Goal: Transaction & Acquisition: Book appointment/travel/reservation

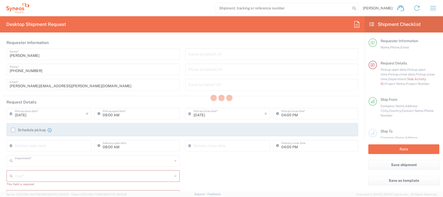
type input "4510"
type input "Spain"
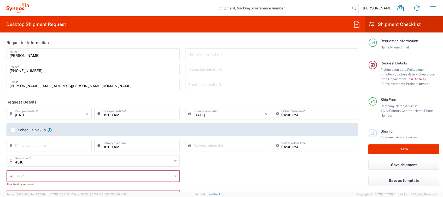
type input "Syneos Health Clinical [GEOGRAPHIC_DATA]"
click at [105, 116] on input "09:00 AM" at bounding box center [140, 112] width 74 height 9
type input "02:00 PM"
drag, startPoint x: 25, startPoint y: 130, endPoint x: 31, endPoint y: 163, distance: 32.8
click at [25, 130] on label "Schedule pickup" at bounding box center [28, 130] width 35 height 4
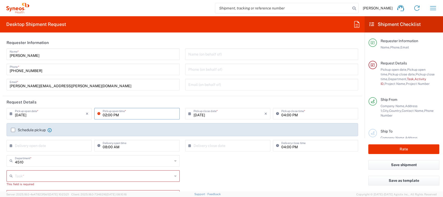
click at [13, 130] on input "Schedule pickup" at bounding box center [13, 130] width 0 height 0
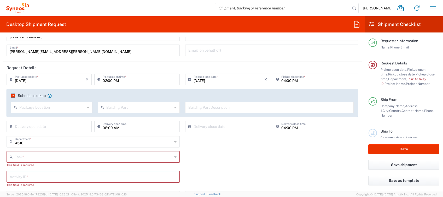
scroll to position [70, 0]
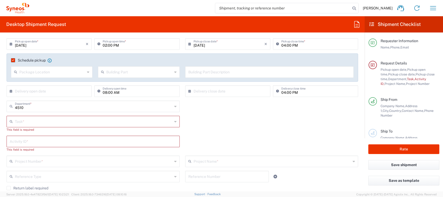
click at [34, 121] on input "text" at bounding box center [94, 120] width 158 height 9
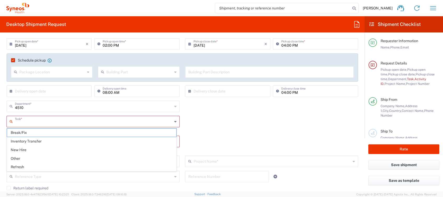
click at [41, 124] on input "text" at bounding box center [94, 120] width 158 height 9
click at [17, 158] on span "Other" at bounding box center [91, 158] width 169 height 8
type input "Other"
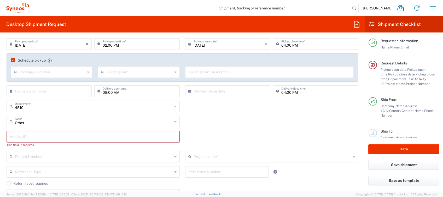
click at [24, 137] on input "text" at bounding box center [93, 135] width 167 height 9
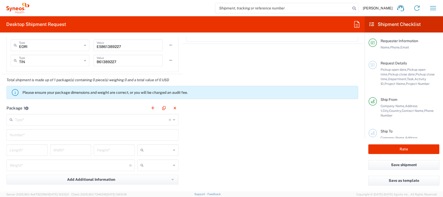
scroll to position [488, 0]
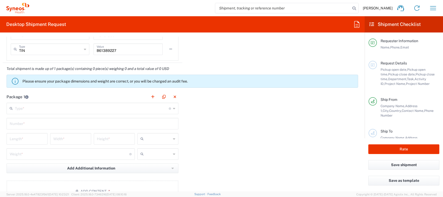
type input "4510"
click at [48, 109] on input "text" at bounding box center [92, 107] width 154 height 9
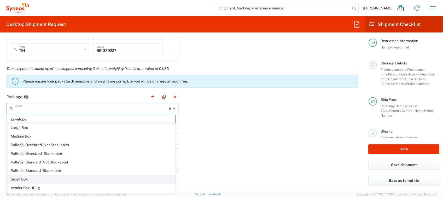
scroll to position [15, 0]
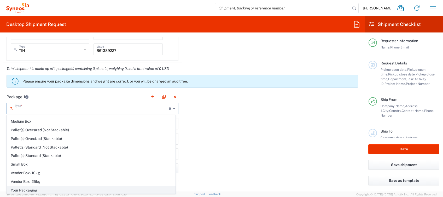
click at [34, 190] on span "Your Packaging" at bounding box center [91, 190] width 168 height 8
type input "Your Packaging"
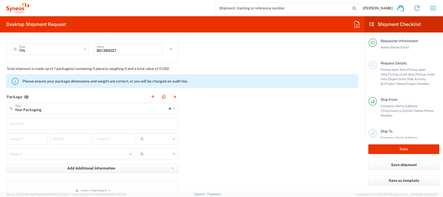
click at [27, 124] on input "text" at bounding box center [93, 122] width 166 height 9
type input "1"
click at [21, 139] on input "number" at bounding box center [27, 138] width 35 height 9
type input "40"
type input "50"
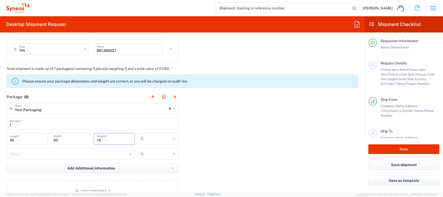
type input "15"
drag, startPoint x: 154, startPoint y: 144, endPoint x: 155, endPoint y: 137, distance: 6.9
click at [154, 144] on div "cm ft in" at bounding box center [158, 140] width 44 height 15
click at [155, 137] on input "text" at bounding box center [158, 138] width 25 height 8
click at [152, 148] on span "cm" at bounding box center [155, 149] width 39 height 8
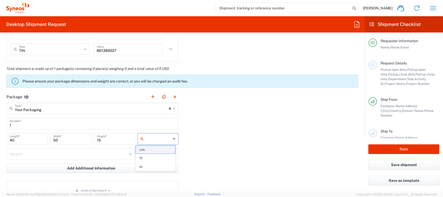
type input "cm"
click at [67, 154] on input "number" at bounding box center [70, 153] width 120 height 9
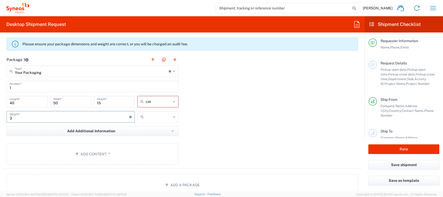
scroll to position [557, 0]
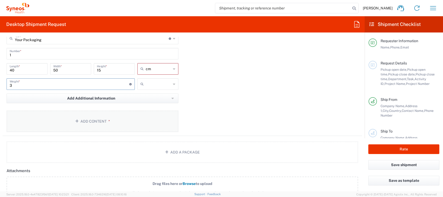
type input "3"
click at [112, 124] on button "Add Content *" at bounding box center [93, 120] width 172 height 21
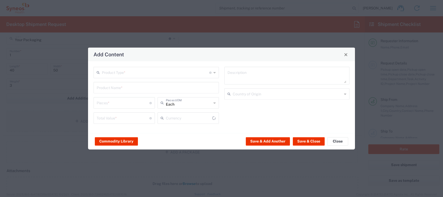
type input "US Dollar"
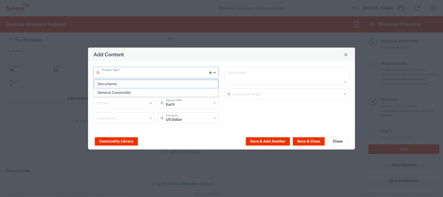
click at [161, 74] on input "text" at bounding box center [155, 71] width 107 height 9
click at [134, 91] on span "General Commodity" at bounding box center [156, 92] width 124 height 8
type input "General Commodity"
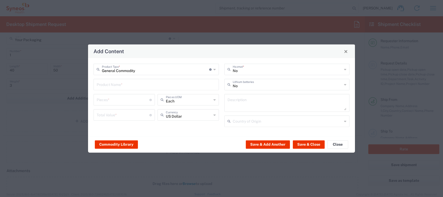
click at [129, 85] on input "text" at bounding box center [156, 83] width 119 height 9
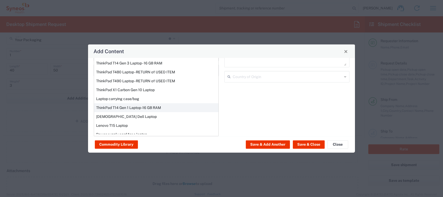
scroll to position [56, 0]
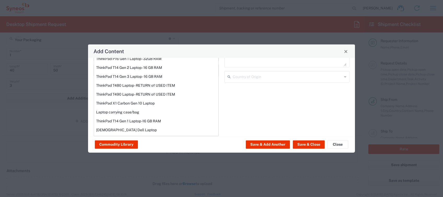
click at [142, 76] on div "ThinkPad T14 Gen 3 Laptop - 16 GB RAM" at bounding box center [156, 76] width 124 height 9
type input "ThinkPad T14 Gen 3 Laptop - 16 GB RAM"
type input "1"
type textarea "Intel Core i7-1265U vProÂ® Processor - 14" - 16 GB RAM - 512 GB SSD"
type input "[GEOGRAPHIC_DATA]"
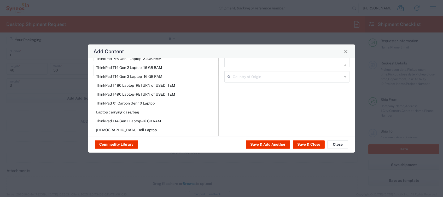
type input "Yes"
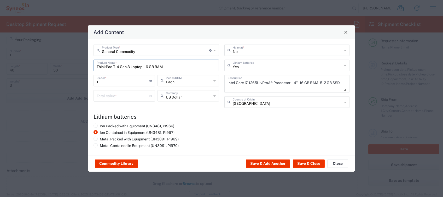
scroll to position [0, 0]
click at [215, 97] on icon at bounding box center [215, 95] width 2 height 8
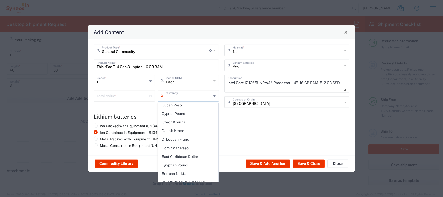
scroll to position [453, 0]
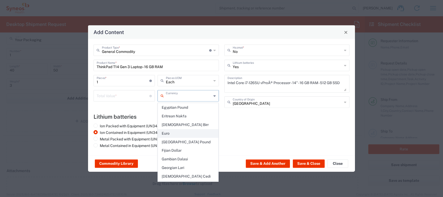
click at [175, 129] on span "Euro" at bounding box center [188, 133] width 60 height 8
type input "Euro"
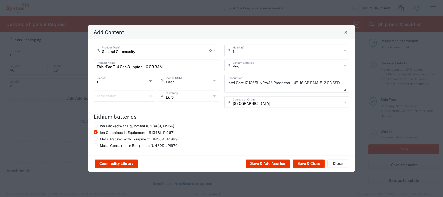
click at [118, 96] on input "number" at bounding box center [123, 95] width 53 height 9
type input "400"
click at [312, 164] on button "Save & Close" at bounding box center [309, 163] width 32 height 8
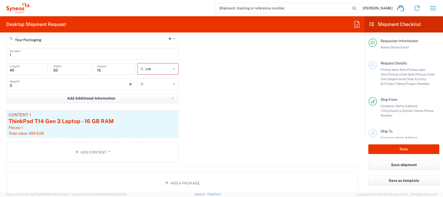
click at [158, 83] on input "text" at bounding box center [158, 84] width 25 height 8
click at [159, 94] on span "kgs" at bounding box center [155, 95] width 39 height 8
type input "kgs"
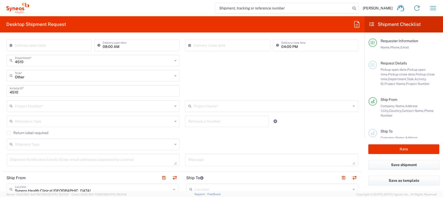
scroll to position [105, 0]
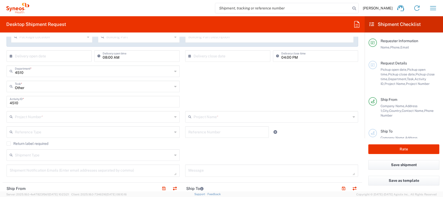
click at [50, 116] on input "text" at bounding box center [94, 116] width 158 height 9
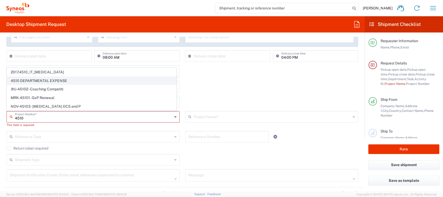
click at [44, 81] on span "4510 DEPARTMENTAL EXPENSE" at bounding box center [91, 81] width 169 height 8
type input "4510 DEPARTMENTAL EXPENSE"
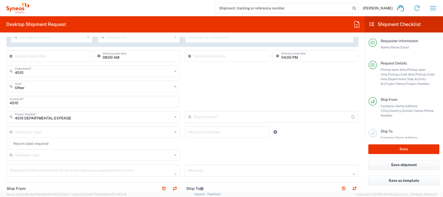
type input "4510 DEPARTMENTAL EXPENSE"
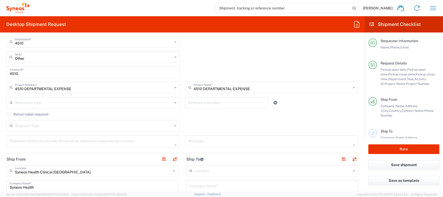
scroll to position [174, 0]
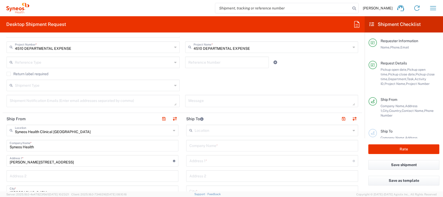
click at [206, 144] on input "text" at bounding box center [272, 144] width 166 height 9
type input "Syneos Health"
click at [212, 162] on input "text" at bounding box center [270, 159] width 163 height 9
paste input "Chaiane Biondo Carretera de Canoves, 82. 1º Piso Les Franqueses de Valles Provi…"
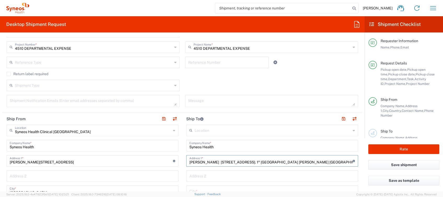
scroll to position [0, 0]
drag, startPoint x: 214, startPoint y: 161, endPoint x: 142, endPoint y: 172, distance: 72.5
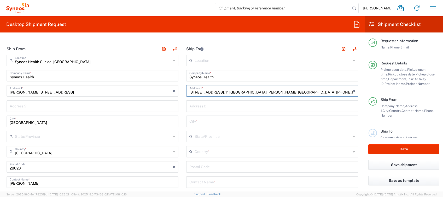
scroll to position [279, 0]
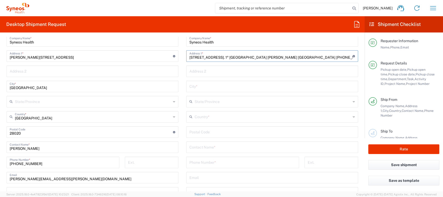
type input "Carretera de Canoves, 82. 1º Piso Les Franqueses de Valles Provincia Barcelona …"
click at [208, 149] on input "text" at bounding box center [272, 146] width 166 height 9
paste input "[DEMOGRAPHIC_DATA][PERSON_NAME]"
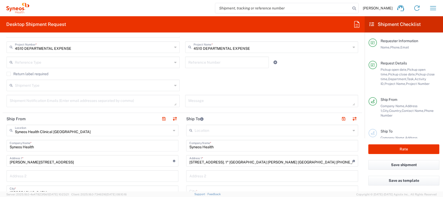
scroll to position [209, 0]
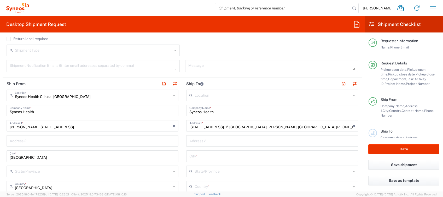
type input "[DEMOGRAPHIC_DATA][PERSON_NAME]"
click at [305, 126] on input "Carretera de Canoves, 82. 1º Piso Les Franqueses de Valles Provincia Barcelona …" at bounding box center [270, 124] width 163 height 9
drag, startPoint x: 287, startPoint y: 126, endPoint x: 321, endPoint y: 128, distance: 33.8
click at [321, 128] on input "Carretera de Canoves, 82. 1º Piso Les Franqueses de Valles Provincia Barcelona …" at bounding box center [270, 124] width 163 height 9
drag, startPoint x: 299, startPoint y: 125, endPoint x: 289, endPoint y: 128, distance: 10.5
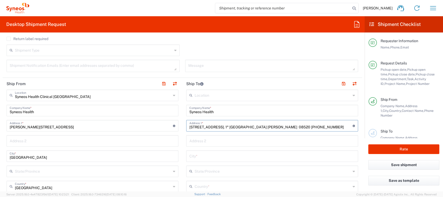
click at [289, 128] on input "Carretera de Canoves, 82. 1º Piso Les Franqueses de Valles 08520 +34 691530575" at bounding box center [270, 124] width 163 height 9
drag, startPoint x: 335, startPoint y: 126, endPoint x: 287, endPoint y: 127, distance: 47.8
click at [287, 127] on input "Carretera de Canoves, 82. 1º Piso Les Franqueses de Valles 08520 +34 691530575" at bounding box center [270, 124] width 163 height 9
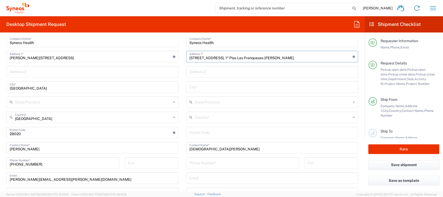
scroll to position [279, 0]
type input "Carretera de Canoves, 82. 1º Piso Les Franqueses de Valles"
click at [211, 129] on input "undefined" at bounding box center [272, 131] width 166 height 9
paste input "08520 +34 691530575"
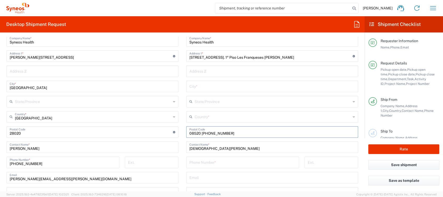
drag, startPoint x: 199, startPoint y: 132, endPoint x: 264, endPoint y: 132, distance: 65.9
click at [255, 132] on input "undefined" at bounding box center [272, 131] width 166 height 9
type input "08520"
click at [207, 163] on input "tel" at bounding box center [242, 161] width 107 height 9
paste input "+34 691530575"
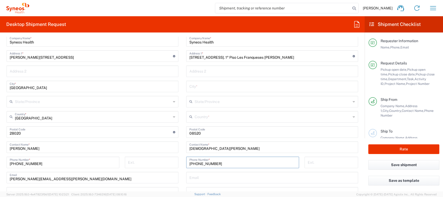
click at [193, 159] on input "+34 691530575" at bounding box center [242, 161] width 107 height 9
type input "+34691530575"
click at [197, 118] on input "text" at bounding box center [273, 116] width 156 height 9
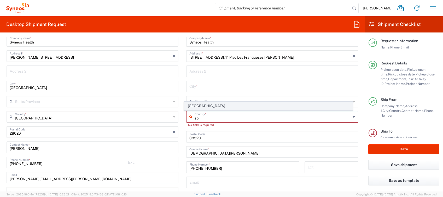
click at [197, 106] on span "[GEOGRAPHIC_DATA]" at bounding box center [268, 106] width 168 height 8
type input "[GEOGRAPHIC_DATA]"
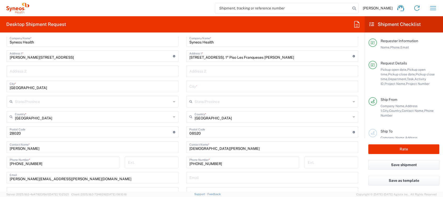
click at [200, 88] on input "text" at bounding box center [272, 85] width 166 height 9
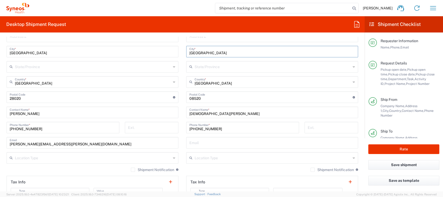
scroll to position [383, 0]
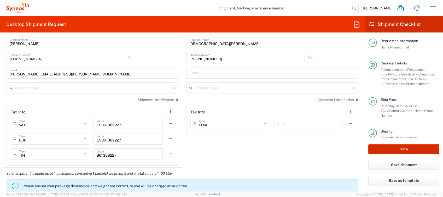
type input "Barcelona"
click at [385, 147] on button "Rate" at bounding box center [403, 149] width 71 height 10
type input "4510 DEPARTMENTAL EXPENSE"
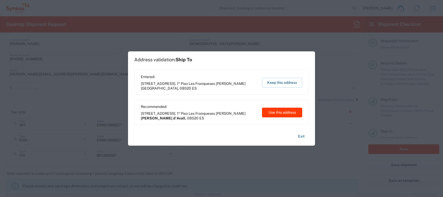
click at [285, 112] on button "Use this address" at bounding box center [282, 112] width 40 height 10
click at [285, 112] on header "Tax Info" at bounding box center [272, 112] width 171 height 12
type input "Corró d'Avall"
type input "[GEOGRAPHIC_DATA]"
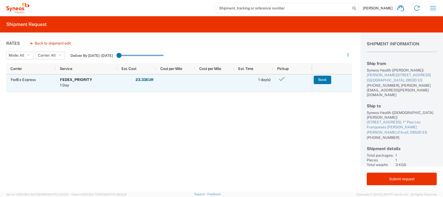
click at [322, 78] on button "Book" at bounding box center [323, 80] width 18 height 8
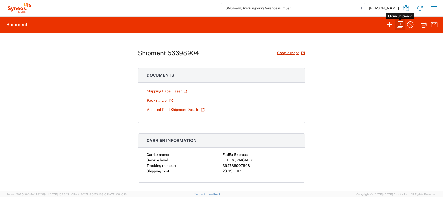
click at [401, 25] on icon "button" at bounding box center [400, 24] width 8 height 8
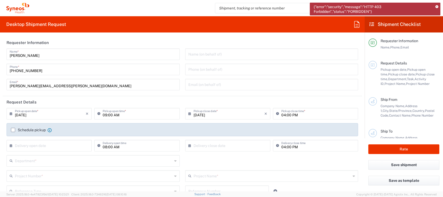
click at [33, 114] on input "[DATE]" at bounding box center [50, 112] width 71 height 9
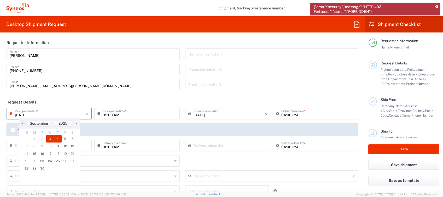
click at [57, 140] on span "4" at bounding box center [58, 138] width 8 height 7
type input "[DATE]"
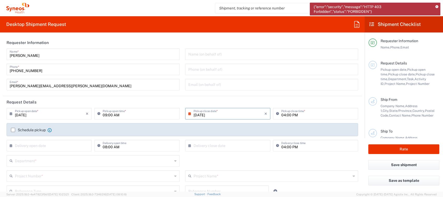
click at [222, 114] on input "[DATE]" at bounding box center [229, 112] width 71 height 9
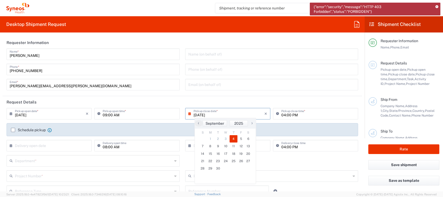
click at [232, 138] on span "4" at bounding box center [234, 138] width 8 height 7
click at [139, 117] on input "09:00 AM" at bounding box center [140, 112] width 74 height 9
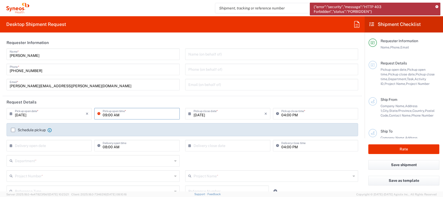
click at [17, 130] on label "Schedule pickup" at bounding box center [28, 130] width 35 height 4
click at [13, 130] on input "Schedule pickup" at bounding box center [13, 130] width 0 height 0
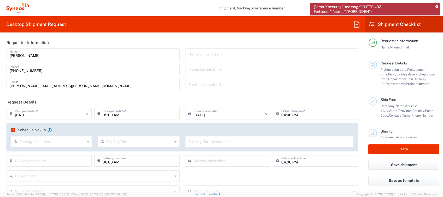
click at [437, 7] on icon at bounding box center [437, 6] width 3 height 3
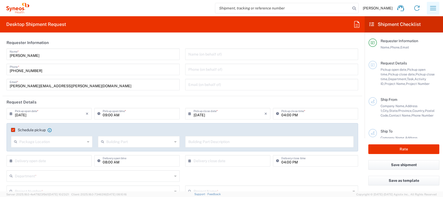
click at [432, 7] on icon "button" at bounding box center [433, 8] width 8 height 8
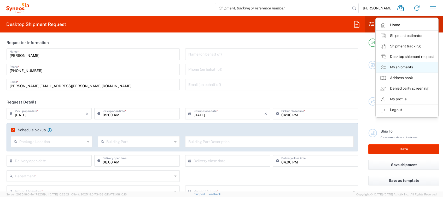
click at [400, 67] on link "My shipments" at bounding box center [407, 67] width 62 height 10
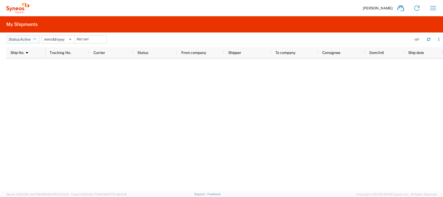
click at [35, 39] on icon "button" at bounding box center [34, 39] width 3 height 4
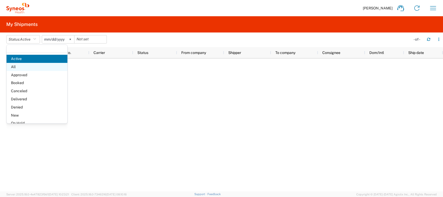
click at [17, 67] on span "All" at bounding box center [37, 67] width 61 height 8
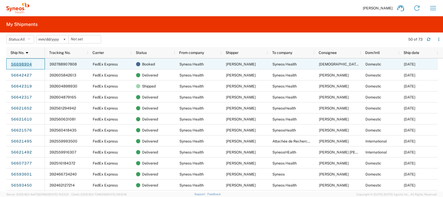
click at [28, 62] on link "56698904" at bounding box center [21, 64] width 21 height 8
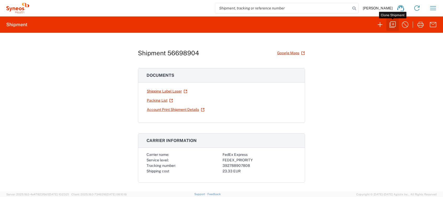
click at [394, 26] on icon "button" at bounding box center [393, 24] width 8 height 8
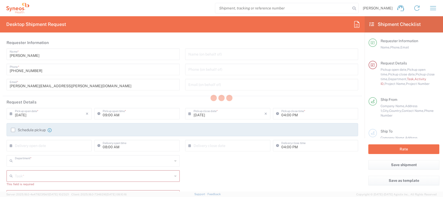
type input "4510"
type input "[GEOGRAPHIC_DATA]"
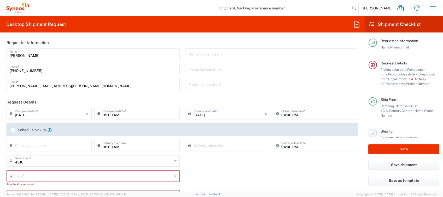
type input "Syneos Health Clinical [GEOGRAPHIC_DATA]"
click at [432, 8] on icon "button" at bounding box center [433, 8] width 8 height 8
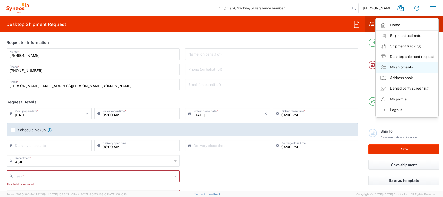
click at [400, 64] on link "My shipments" at bounding box center [407, 67] width 62 height 10
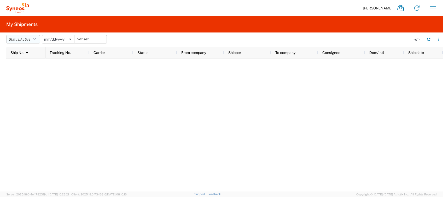
click at [35, 40] on icon "button" at bounding box center [34, 39] width 3 height 4
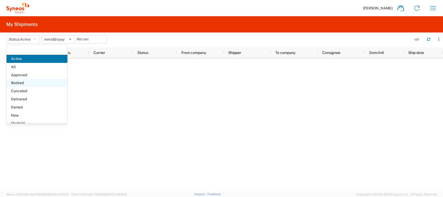
click at [20, 82] on span "Booked" at bounding box center [37, 83] width 61 height 8
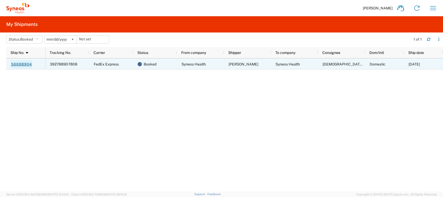
click at [25, 62] on link "56698904" at bounding box center [21, 64] width 21 height 8
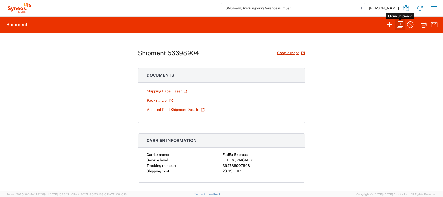
click at [400, 25] on icon "button" at bounding box center [400, 24] width 8 height 8
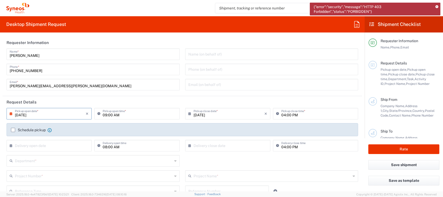
click at [56, 114] on input "[DATE]" at bounding box center [50, 112] width 71 height 9
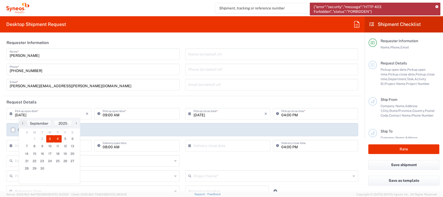
click at [57, 138] on span "4" at bounding box center [58, 138] width 8 height 7
type input "[DATE]"
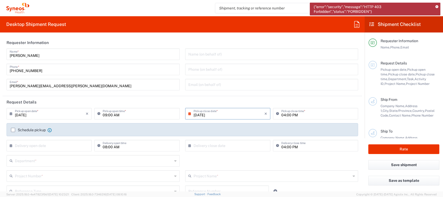
click at [200, 113] on input "[DATE]" at bounding box center [229, 112] width 71 height 9
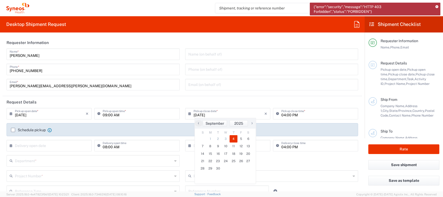
click at [28, 129] on label "Schedule pickup" at bounding box center [28, 130] width 35 height 4
click at [13, 130] on input "Schedule pickup" at bounding box center [13, 130] width 0 height 0
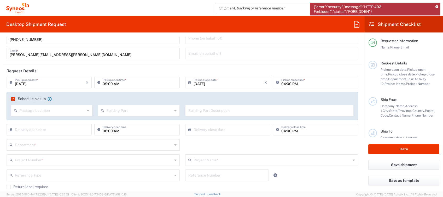
scroll to position [70, 0]
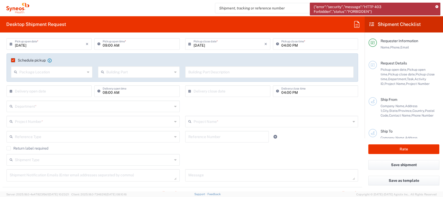
click at [56, 107] on input "text" at bounding box center [94, 105] width 158 height 9
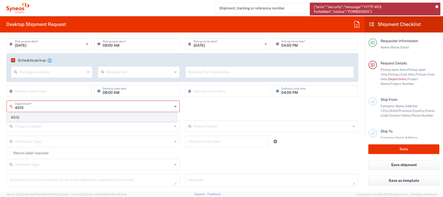
type input "4510"
click at [31, 118] on span "4510" at bounding box center [91, 117] width 169 height 8
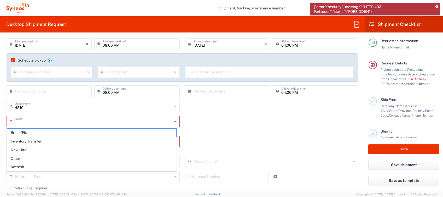
click at [31, 122] on input "text" at bounding box center [94, 120] width 158 height 9
click at [32, 141] on span "Inventory Transfer" at bounding box center [91, 141] width 169 height 8
type input "Inventory Transfer"
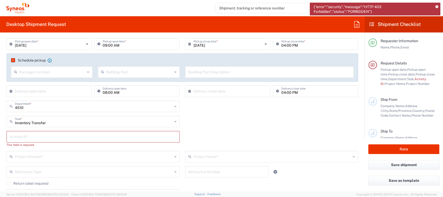
click at [31, 138] on input "text" at bounding box center [93, 135] width 167 height 9
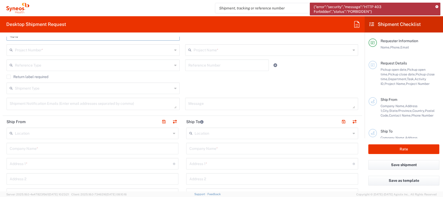
scroll to position [174, 0]
type input "4510"
click at [205, 145] on input "text" at bounding box center [272, 144] width 166 height 9
type input "syneos hea"
drag, startPoint x: 176, startPoint y: 149, endPoint x: 154, endPoint y: 148, distance: 22.0
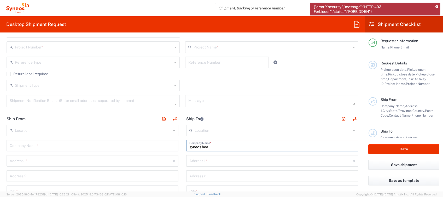
click at [293, 146] on input "text" at bounding box center [272, 144] width 166 height 9
click at [353, 130] on icon at bounding box center [354, 130] width 2 height 8
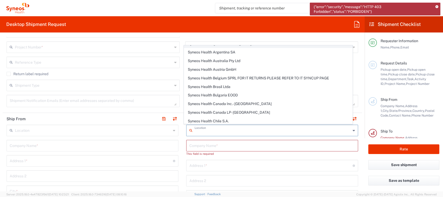
scroll to position [314, 0]
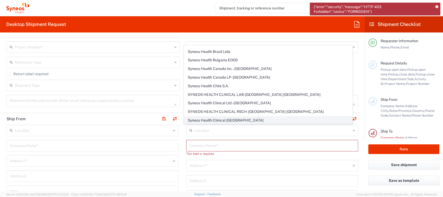
click at [245, 116] on span "Syneos Health Clinical [GEOGRAPHIC_DATA]" at bounding box center [268, 120] width 168 height 8
type input "Syneos Health Clinical [GEOGRAPHIC_DATA]"
type input "[PERSON_NAME][STREET_ADDRESS]"
type input "Planta 3"
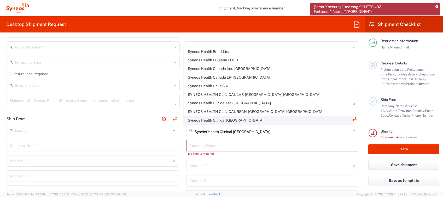
type input "[GEOGRAPHIC_DATA]"
type input "28020"
type input "Sender/Shipper"
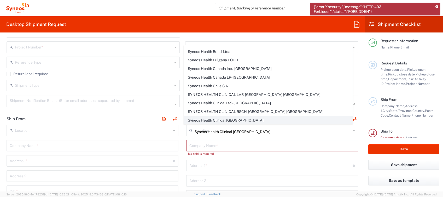
type input "Delivery Duty Paid"
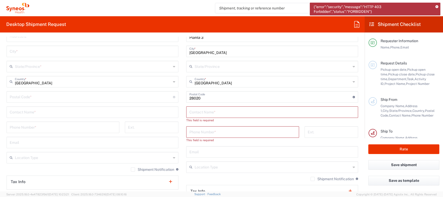
click at [224, 112] on input "text" at bounding box center [272, 111] width 166 height 9
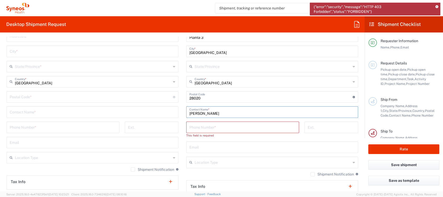
type input "[PERSON_NAME]"
click at [222, 125] on input "tel" at bounding box center [242, 126] width 107 height 9
type input "607162468"
click at [27, 111] on input "text" at bounding box center [93, 111] width 166 height 9
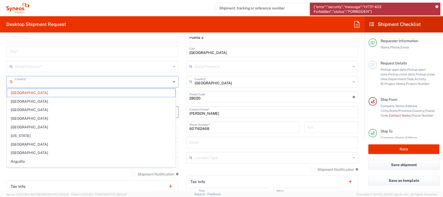
drag, startPoint x: 47, startPoint y: 85, endPoint x: -2, endPoint y: 89, distance: 48.8
click at [0, 89] on html "{"error":"security","message":"HTTP 403 Forbidden","status":"FORBIDDEN"} Eugeni…" at bounding box center [221, 98] width 443 height 197
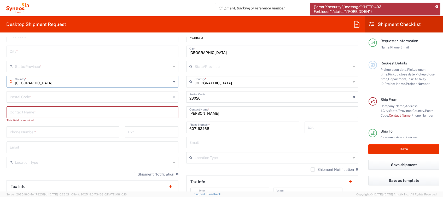
drag, startPoint x: 41, startPoint y: 83, endPoint x: 8, endPoint y: 83, distance: 33.2
click at [8, 83] on div "United States Country *" at bounding box center [93, 81] width 172 height 11
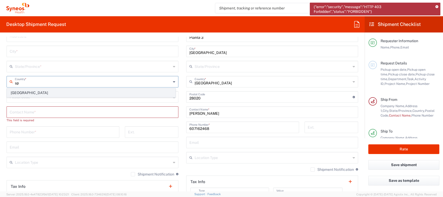
click at [21, 93] on span "[GEOGRAPHIC_DATA]" at bounding box center [91, 93] width 168 height 8
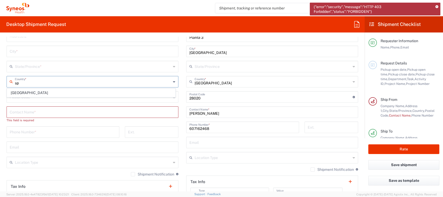
type input "[GEOGRAPHIC_DATA]"
click at [59, 113] on input "text" at bounding box center [93, 111] width 166 height 9
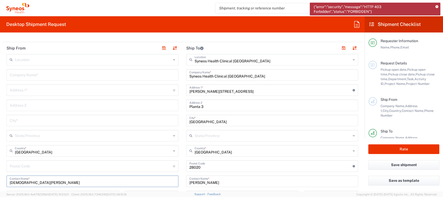
scroll to position [244, 0]
type input "[DEMOGRAPHIC_DATA][PERSON_NAME]"
click at [18, 117] on input "text" at bounding box center [93, 120] width 166 height 9
type input "Barcelona"
click at [27, 75] on input "text" at bounding box center [93, 75] width 166 height 9
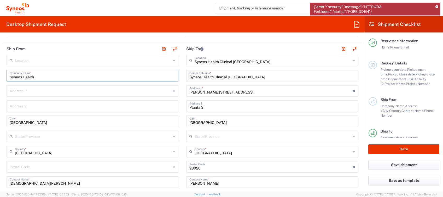
type input "Syneos Health"
click at [20, 91] on input "text" at bounding box center [91, 90] width 163 height 9
paste input "Carretera de Canoves, 82. 1º Piso Les Franqueses de Valles"
click at [99, 90] on input "Carretera de Canoves, 82. 1º Piso Les Franqueses de Valles" at bounding box center [91, 90] width 163 height 9
type input "Carretera de Canoves, 82. 1º Piso Les Franqueses de Valles"
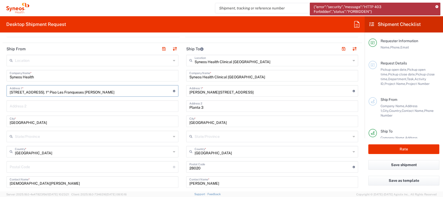
click at [26, 165] on input "undefined" at bounding box center [91, 166] width 163 height 9
paste input "08520 +34 691530575"
drag, startPoint x: 22, startPoint y: 167, endPoint x: 105, endPoint y: 168, distance: 82.6
click at [105, 168] on input "undefined" at bounding box center [91, 166] width 163 height 9
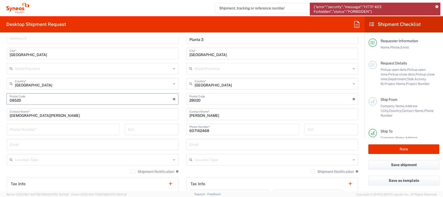
scroll to position [314, 0]
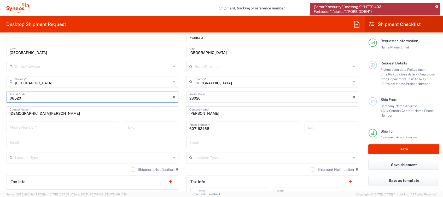
type input "08520"
click at [13, 130] on input "tel" at bounding box center [63, 126] width 107 height 9
paste input "+34 691530575"
drag, startPoint x: 15, startPoint y: 128, endPoint x: 27, endPoint y: 121, distance: 13.8
click at [16, 128] on input "+34 691530575" at bounding box center [63, 126] width 107 height 9
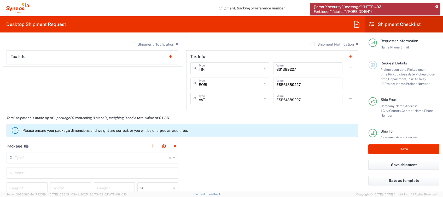
scroll to position [453, 0]
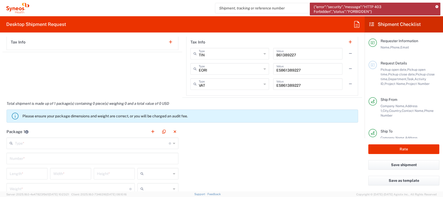
type input "+34691530575"
click at [76, 142] on input "text" at bounding box center [92, 142] width 154 height 9
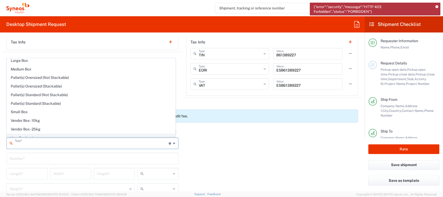
scroll to position [15, 0]
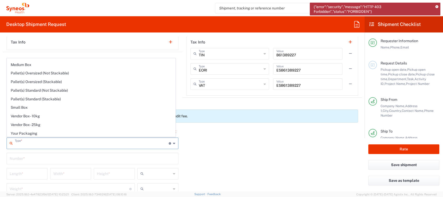
click at [39, 132] on span "Your Packaging" at bounding box center [91, 133] width 168 height 8
type input "Your Packaging"
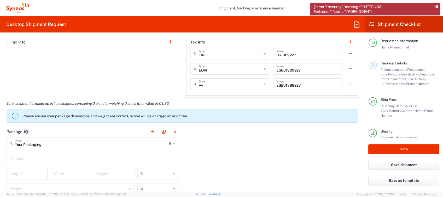
click at [44, 157] on input "text" at bounding box center [93, 157] width 166 height 9
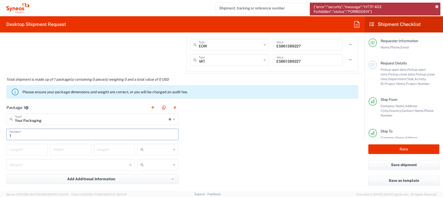
scroll to position [488, 0]
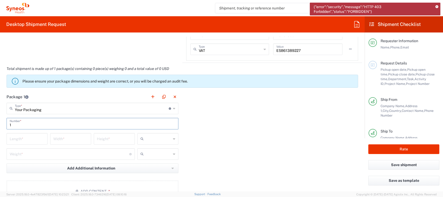
type input "1"
click at [162, 141] on input "text" at bounding box center [158, 138] width 25 height 8
click at [148, 149] on span "cm" at bounding box center [155, 149] width 39 height 8
type input "cm"
click at [36, 139] on input "number" at bounding box center [27, 138] width 35 height 9
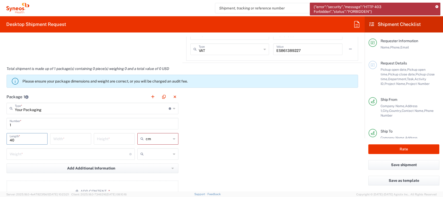
type input "40"
type input "50"
type input "15"
click at [32, 150] on input "number" at bounding box center [70, 153] width 120 height 9
type input "3"
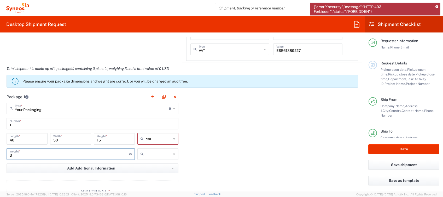
click at [159, 154] on input "text" at bounding box center [158, 153] width 25 height 8
click at [152, 163] on span "kgs" at bounding box center [155, 164] width 39 height 8
type input "kgs"
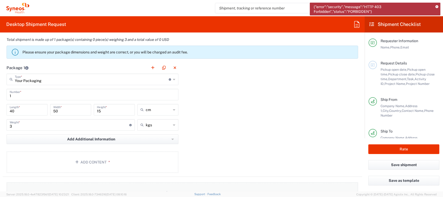
scroll to position [557, 0]
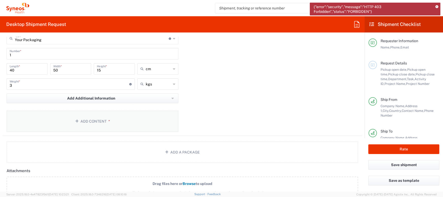
click at [96, 123] on button "Add Content *" at bounding box center [93, 120] width 172 height 21
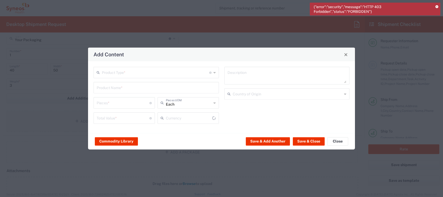
type input "US Dollar"
click at [134, 76] on input "text" at bounding box center [155, 71] width 107 height 9
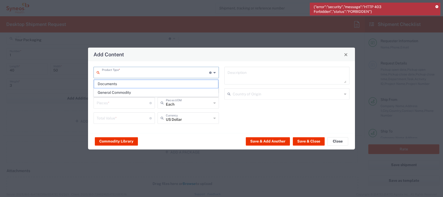
click at [122, 90] on span "General Commodity" at bounding box center [156, 92] width 124 height 8
type input "General Commodity"
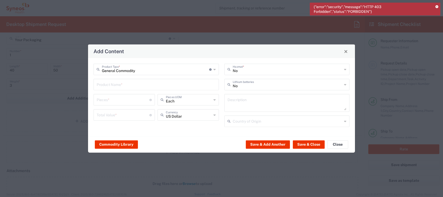
click at [123, 84] on input "text" at bounding box center [156, 83] width 119 height 9
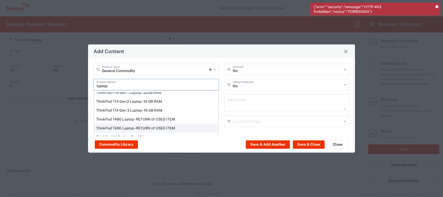
scroll to position [56, 0]
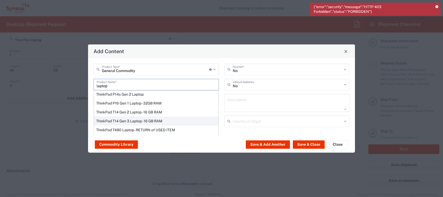
click at [138, 119] on div "ThinkPad T14 Gen 3 Laptop - 16 GB RAM" at bounding box center [156, 120] width 124 height 9
type input "ThinkPad T14 Gen 3 Laptop - 16 GB RAM"
type input "1"
type textarea "Intel Core i7-1265U vProÂ® Processor - 14" - 16 GB RAM - 512 GB SSD"
type input "[GEOGRAPHIC_DATA]"
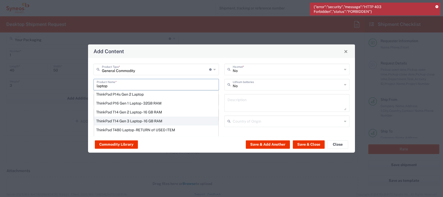
type input "Yes"
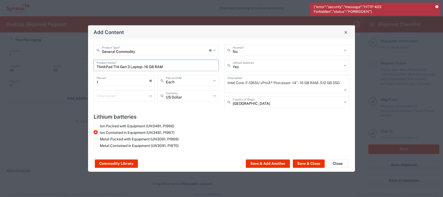
click at [107, 95] on input "number" at bounding box center [123, 95] width 53 height 9
type input "300"
click at [214, 96] on icon at bounding box center [215, 95] width 2 height 8
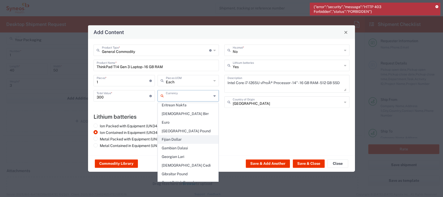
scroll to position [453, 0]
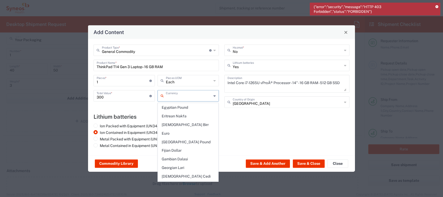
drag, startPoint x: 174, startPoint y: 121, endPoint x: 182, endPoint y: 124, distance: 9.3
click at [174, 129] on span "Euro" at bounding box center [188, 133] width 60 height 8
type input "Euro"
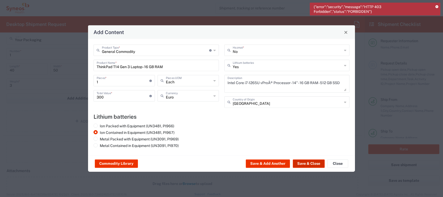
click at [309, 162] on button "Save & Close" at bounding box center [309, 163] width 32 height 8
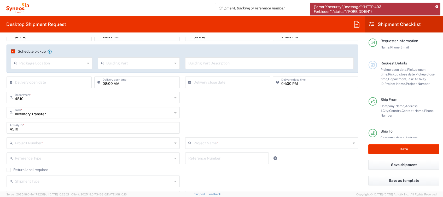
scroll to position [0, 0]
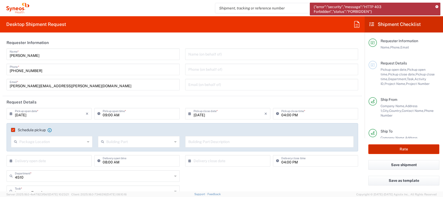
click at [391, 147] on button "Rate" at bounding box center [403, 149] width 71 height 10
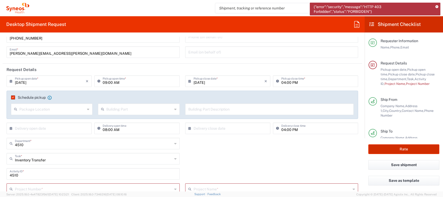
scroll to position [70, 0]
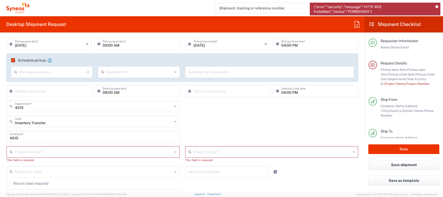
click at [40, 153] on input "text" at bounding box center [94, 151] width 158 height 9
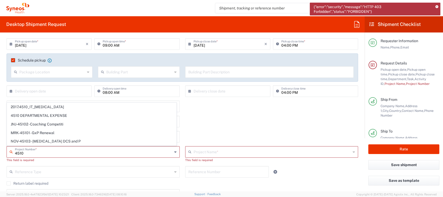
click at [46, 115] on span "4510 DEPARTMENTAL EXPENSE" at bounding box center [91, 115] width 169 height 8
type input "4510 DEPARTMENTAL EXPENSE"
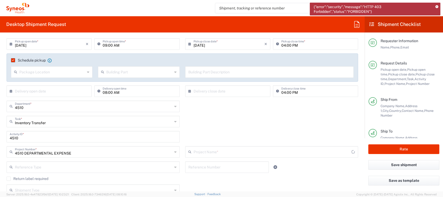
type input "4510 DEPARTMENTAL EXPENSE"
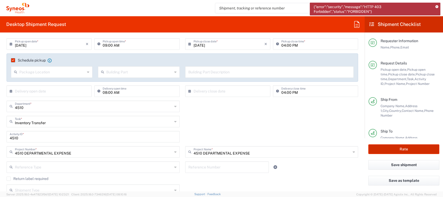
click at [404, 149] on button "Rate" at bounding box center [403, 149] width 71 height 10
type input "4510 DEPARTMENTAL EXPENSE"
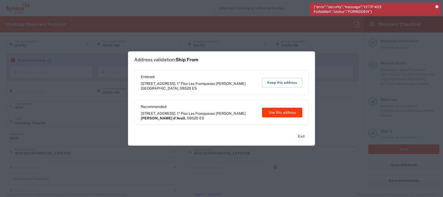
click at [287, 113] on button "Use this address" at bounding box center [282, 112] width 40 height 10
type input "Corró d'Avall"
type input "[GEOGRAPHIC_DATA]"
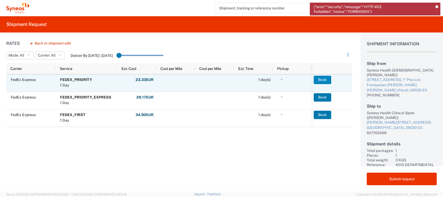
click at [322, 79] on button "Book" at bounding box center [323, 80] width 18 height 8
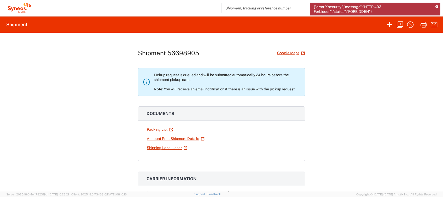
click at [436, 6] on icon at bounding box center [437, 6] width 3 height 3
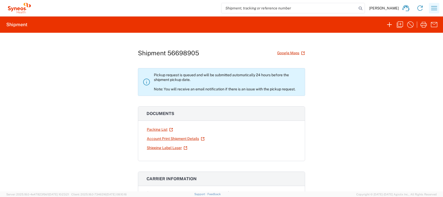
click at [434, 9] on icon "button" at bounding box center [434, 8] width 8 height 8
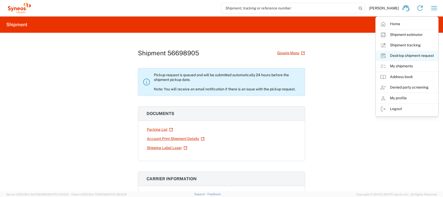
click at [410, 55] on link "Desktop shipment request" at bounding box center [407, 55] width 62 height 10
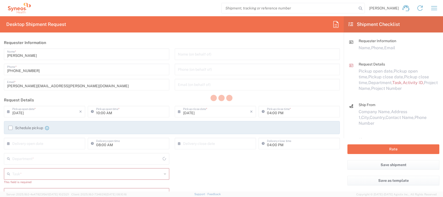
type input "4510"
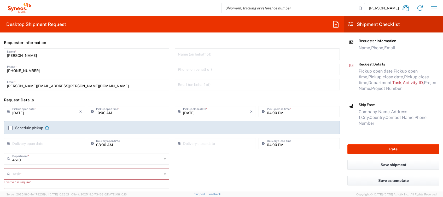
click at [98, 113] on input "10:00 AM" at bounding box center [131, 110] width 70 height 9
type input "02:00 PM"
click at [33, 126] on label "Schedule pickup" at bounding box center [25, 127] width 35 height 4
click at [10, 128] on input "Schedule pickup" at bounding box center [10, 128] width 0 height 0
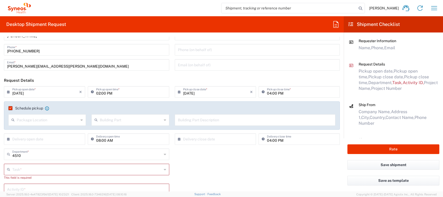
scroll to position [35, 0]
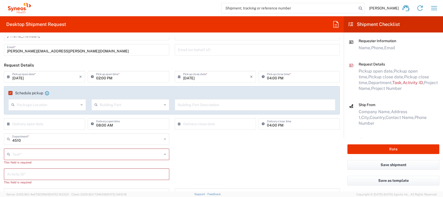
click at [26, 154] on input "text" at bounding box center [87, 153] width 150 height 9
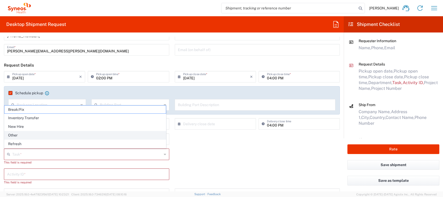
click at [15, 133] on span "Other" at bounding box center [85, 135] width 162 height 8
type input "Other"
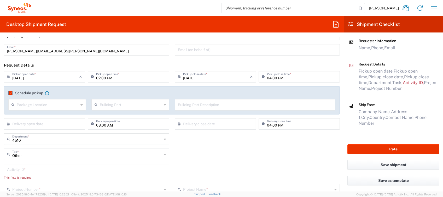
click at [22, 170] on input "text" at bounding box center [86, 168] width 159 height 9
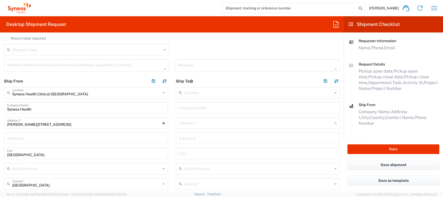
scroll to position [209, 0]
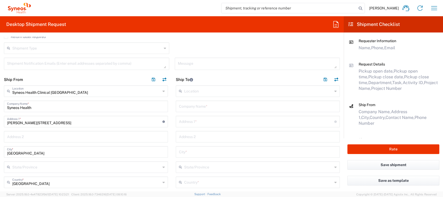
type input "4510"
click at [197, 107] on input "text" at bounding box center [258, 105] width 158 height 9
type input "syneos"
click at [194, 124] on input "text" at bounding box center [256, 120] width 155 height 9
paste input "Calle Udaberria Nº10, 4ºC C.P. 48992 Getxo (Vizcaya)"
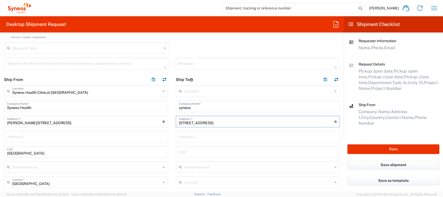
drag, startPoint x: 222, startPoint y: 122, endPoint x: 291, endPoint y: 119, distance: 68.8
click at [291, 119] on input "Calle Udaberria Nº10, 4ºC C.P. 48992 Getxo (Vizcaya)" at bounding box center [256, 120] width 155 height 9
type input "Calle Udaberria Nº10, 4ºC"
click at [201, 153] on input "text" at bounding box center [258, 151] width 158 height 9
paste input "C.P. 48992 Getxo (Vizcaya)"
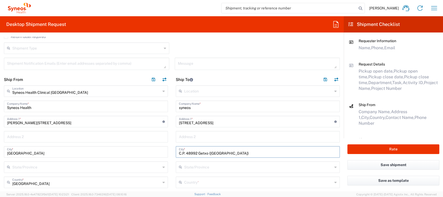
click at [194, 153] on input "C.P. 48992 Getxo (Vizcaya)" at bounding box center [258, 151] width 158 height 9
drag, startPoint x: 194, startPoint y: 153, endPoint x: 191, endPoint y: 153, distance: 4.0
click at [191, 153] on input "C.P. 48992 Getxo (Vizcaya)" at bounding box center [258, 151] width 158 height 9
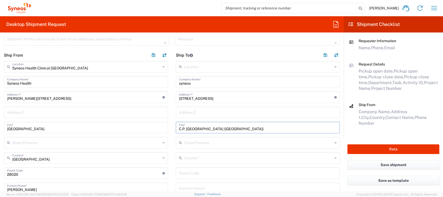
scroll to position [244, 0]
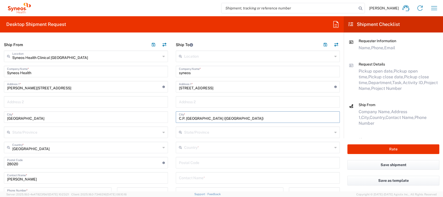
type input "C.P. Getxo (Vizcaya)"
click at [189, 147] on input "text" at bounding box center [258, 146] width 148 height 9
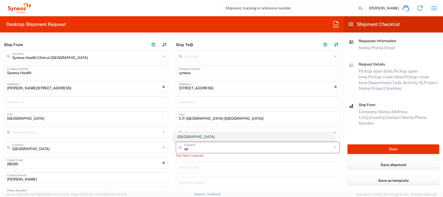
click at [183, 134] on span "[GEOGRAPHIC_DATA]" at bounding box center [254, 136] width 160 height 8
type input "[GEOGRAPHIC_DATA]"
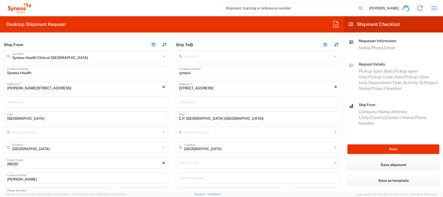
click at [181, 164] on input "undefined" at bounding box center [256, 161] width 155 height 9
paste input "48992"
type input "48992"
drag, startPoint x: 183, startPoint y: 119, endPoint x: 128, endPoint y: 124, distance: 55.4
click at [142, 123] on div "Ship From Syneos Health Clinical Spain Location Syneos Health Clinical Spain Ad…" at bounding box center [172, 168] width 344 height 259
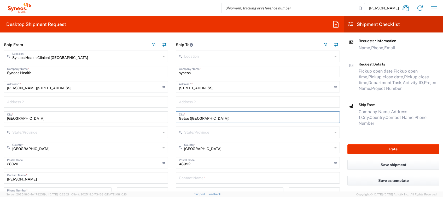
type input "Getxo (Vizcaya)"
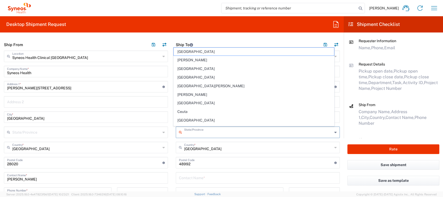
click at [189, 131] on input "text" at bounding box center [258, 131] width 148 height 9
type input "p"
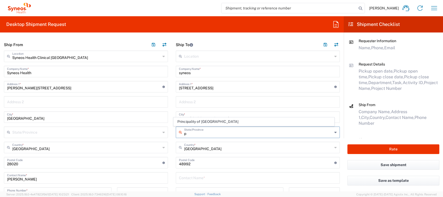
click at [153, 133] on div "Ship From Syneos Health Clinical Spain Location Syneos Health Clinical Spain Ad…" at bounding box center [172, 168] width 344 height 259
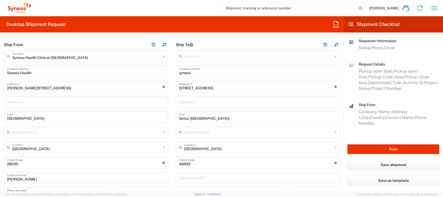
click at [335, 133] on icon at bounding box center [336, 132] width 2 height 8
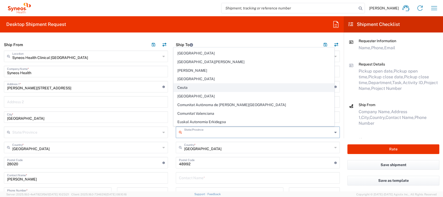
scroll to position [35, 0]
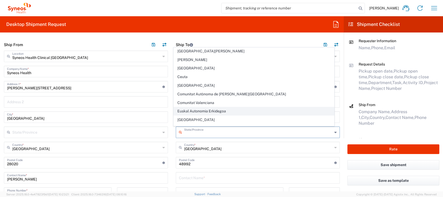
click at [217, 110] on span "Euskal Autonomia Erkidegoa" at bounding box center [254, 111] width 160 height 8
type input "Euskal Autonomia Erkidegoa"
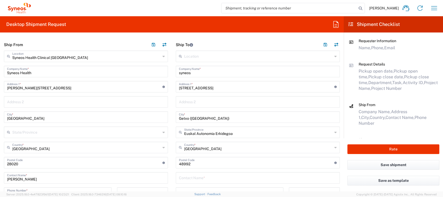
click at [207, 178] on input "text" at bounding box center [258, 176] width 158 height 9
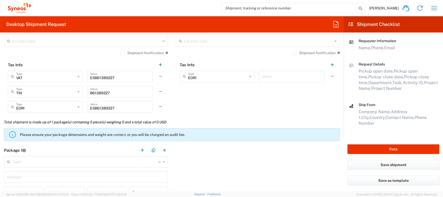
scroll to position [453, 0]
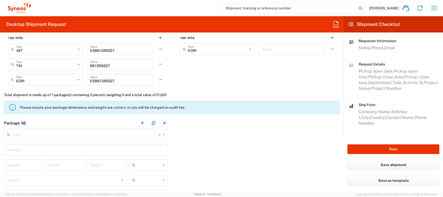
type input "[PERSON_NAME]"
click at [102, 132] on input "text" at bounding box center [85, 133] width 146 height 9
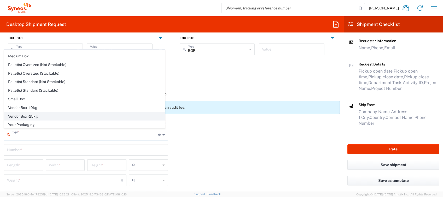
scroll to position [0, 0]
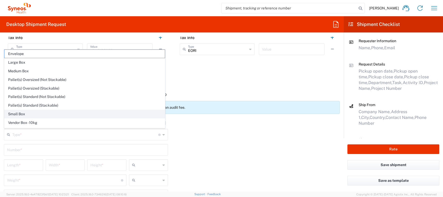
click at [38, 110] on li "Small Box" at bounding box center [84, 114] width 161 height 9
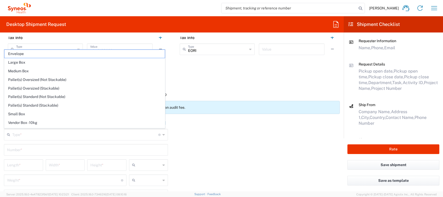
type input "Small Box"
type input "12.25"
type input "11"
type input "1.5"
type input "in"
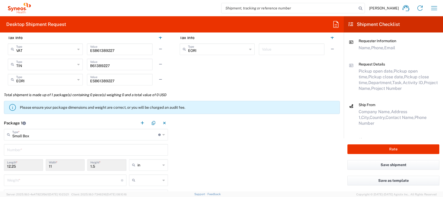
click at [143, 163] on input "in" at bounding box center [149, 164] width 24 height 8
click at [147, 181] on span "cm" at bounding box center [146, 184] width 37 height 8
type input "31.12"
type input "27.94"
type input "3.81"
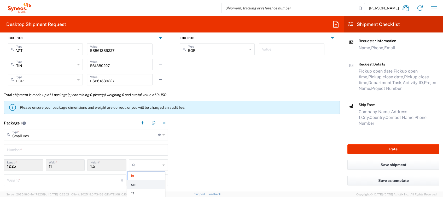
type input "cm"
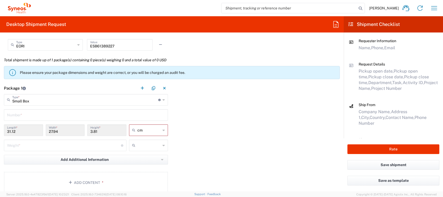
click at [69, 145] on input "number" at bounding box center [64, 144] width 114 height 9
type input "2"
click at [139, 142] on input "text" at bounding box center [149, 145] width 24 height 8
click at [140, 155] on span "kgs" at bounding box center [146, 156] width 37 height 8
type input "kgs"
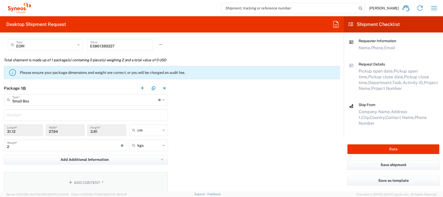
click at [93, 176] on button "Add Content *" at bounding box center [86, 181] width 164 height 21
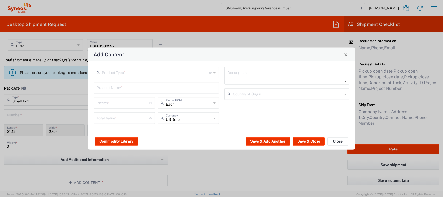
click at [114, 73] on input "text" at bounding box center [155, 71] width 107 height 9
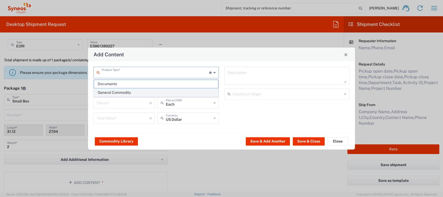
click at [116, 90] on span "General Commodity" at bounding box center [156, 92] width 124 height 8
type input "General Commodity"
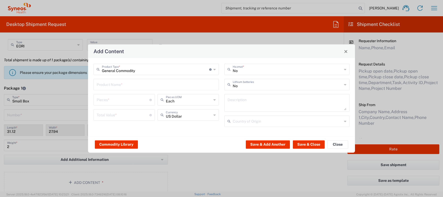
click at [113, 85] on input "text" at bounding box center [156, 83] width 119 height 9
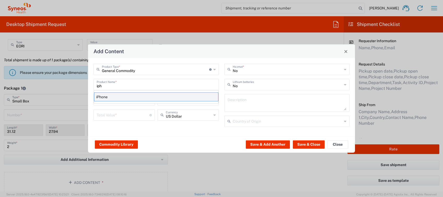
click at [103, 94] on div "iPhone" at bounding box center [156, 96] width 124 height 9
type input "iPhone"
type input "1"
type input "0"
type textarea "Apple iPhone mobile device"
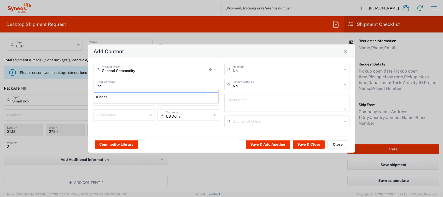
type input "[GEOGRAPHIC_DATA]"
type input "Yes"
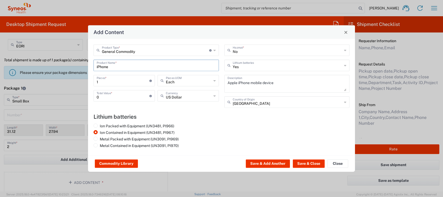
click at [109, 96] on input "0" at bounding box center [123, 95] width 53 height 9
click at [72, 95] on div "Add Content General Commodity Product Type * Document: Paper document generated…" at bounding box center [221, 98] width 443 height 197
type input "500"
click at [214, 96] on icon at bounding box center [215, 95] width 2 height 8
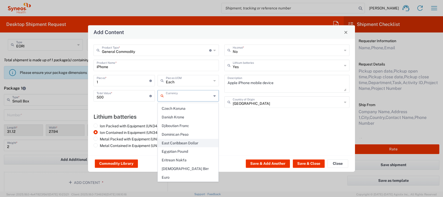
scroll to position [418, 0]
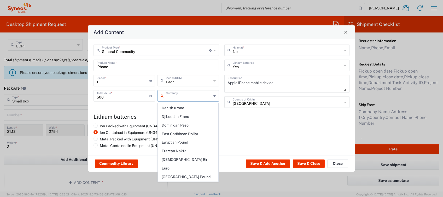
click at [177, 164] on span "Euro" at bounding box center [188, 168] width 60 height 8
type input "Euro"
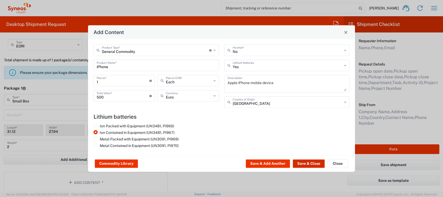
click at [302, 163] on button "Save & Close" at bounding box center [309, 163] width 32 height 8
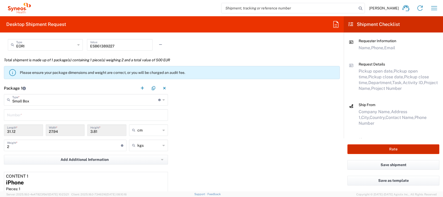
click at [377, 150] on button "Rate" at bounding box center [394, 149] width 92 height 10
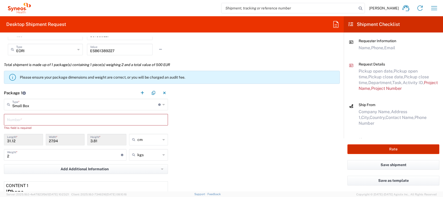
scroll to position [492, 0]
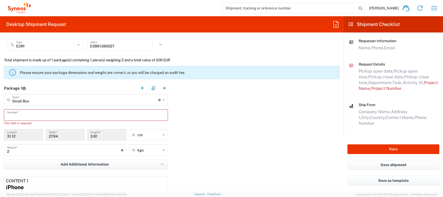
click at [92, 114] on input "text" at bounding box center [86, 114] width 158 height 9
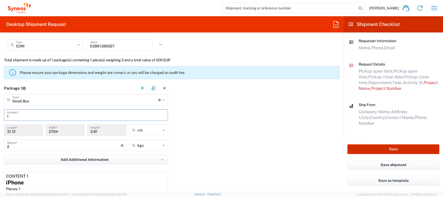
type input "1"
click at [394, 149] on button "Rate" at bounding box center [394, 149] width 92 height 10
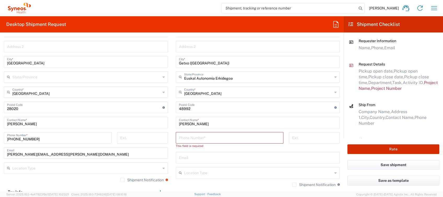
scroll to position [353, 0]
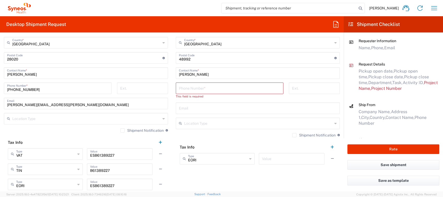
click at [186, 87] on input "tel" at bounding box center [229, 87] width 101 height 9
type input "4"
click at [192, 88] on input "618442812" at bounding box center [229, 87] width 101 height 9
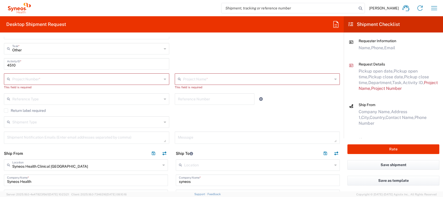
scroll to position [109, 0]
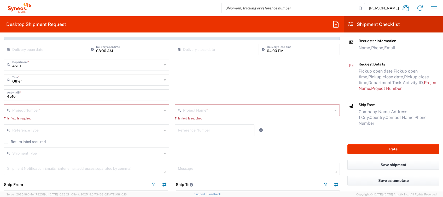
type input "618442842"
click at [70, 108] on input "text" at bounding box center [87, 109] width 150 height 9
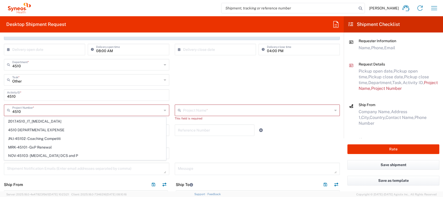
click at [30, 131] on span "4510 DEPARTMENTAL EXPENSE" at bounding box center [85, 130] width 162 height 8
type input "4510 DEPARTMENTAL EXPENSE"
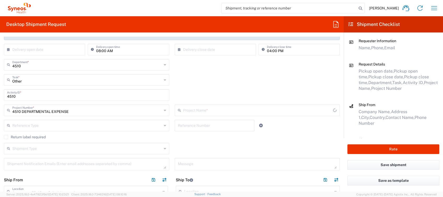
type input "4510 DEPARTMENTAL EXPENSE"
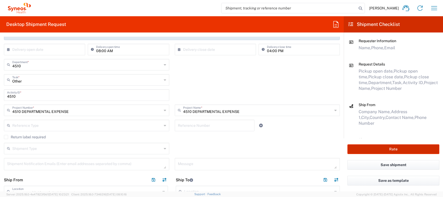
click at [381, 150] on button "Rate" at bounding box center [394, 149] width 92 height 10
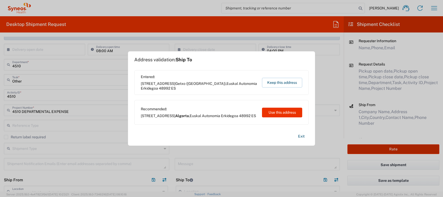
type input "4510 DEPARTMENTAL EXPENSE"
drag, startPoint x: 279, startPoint y: 113, endPoint x: 252, endPoint y: 110, distance: 26.3
click at [252, 110] on div "Recommended: Calle Udaberria Nº10, 4ºC Algorta , Euskal Autonomia Erkidegoa 489…" at bounding box center [221, 112] width 175 height 25
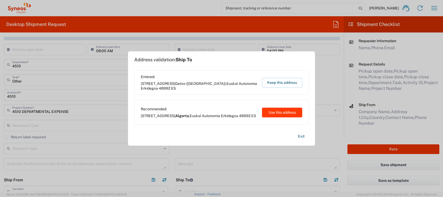
click at [280, 112] on button "Use this address" at bounding box center [282, 112] width 40 height 10
type input "Algorta"
type input "Euskal Autonomia Erkidegoa"
type input "[GEOGRAPHIC_DATA]"
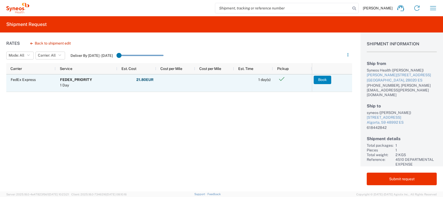
click at [324, 78] on button "Book" at bounding box center [323, 80] width 18 height 8
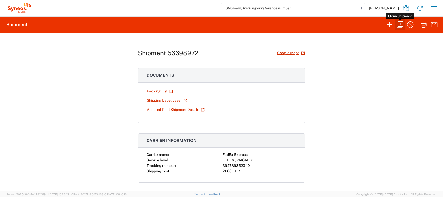
click at [399, 25] on icon "button" at bounding box center [400, 24] width 8 height 8
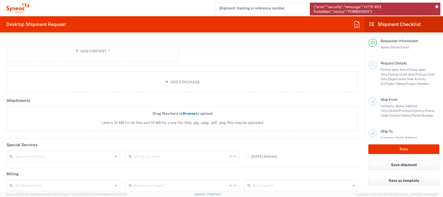
scroll to position [557, 0]
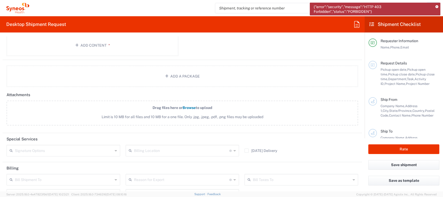
click at [436, 6] on icon at bounding box center [437, 6] width 3 height 3
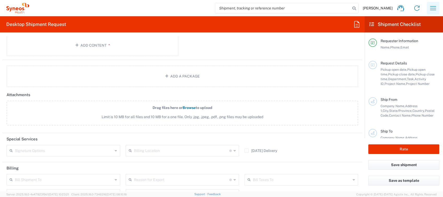
click at [431, 9] on icon "button" at bounding box center [433, 8] width 8 height 8
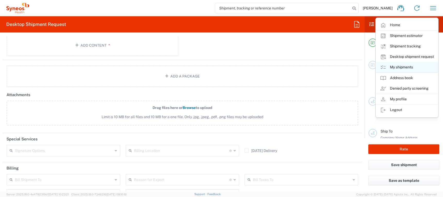
click at [411, 66] on link "My shipments" at bounding box center [407, 67] width 62 height 10
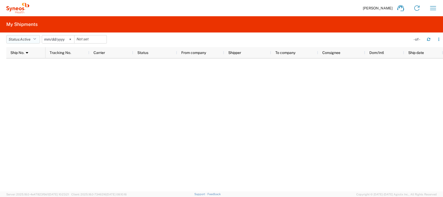
click at [38, 39] on button "Status: Active" at bounding box center [23, 39] width 34 height 8
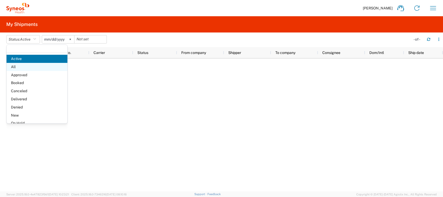
click at [31, 67] on span "All" at bounding box center [37, 67] width 61 height 8
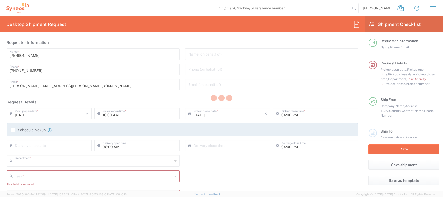
type input "4510"
type input "[GEOGRAPHIC_DATA]"
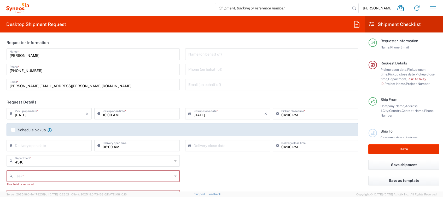
type input "Syneos Health Clinical [GEOGRAPHIC_DATA]"
click at [434, 8] on icon "button" at bounding box center [433, 8] width 8 height 8
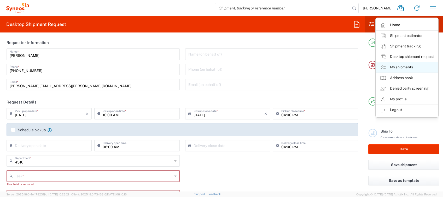
click at [406, 67] on link "My shipments" at bounding box center [407, 67] width 62 height 10
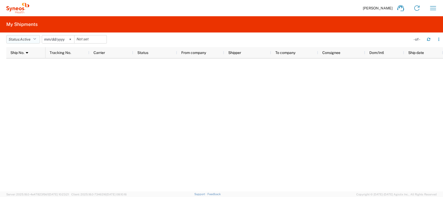
click at [36, 37] on icon "button" at bounding box center [34, 39] width 3 height 4
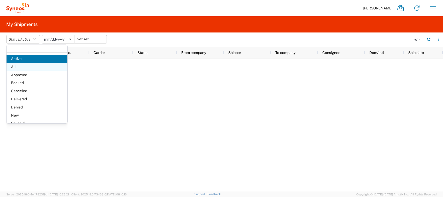
click at [28, 64] on span "All" at bounding box center [37, 67] width 61 height 8
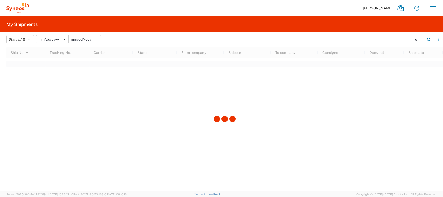
click at [89, 41] on input "date" at bounding box center [85, 39] width 32 height 8
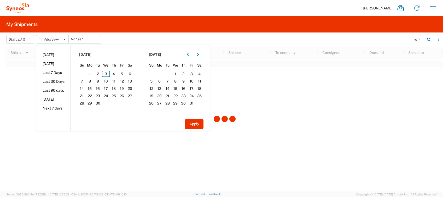
click at [13, 100] on div at bounding box center [224, 119] width 437 height 144
